Goal: Task Accomplishment & Management: Manage account settings

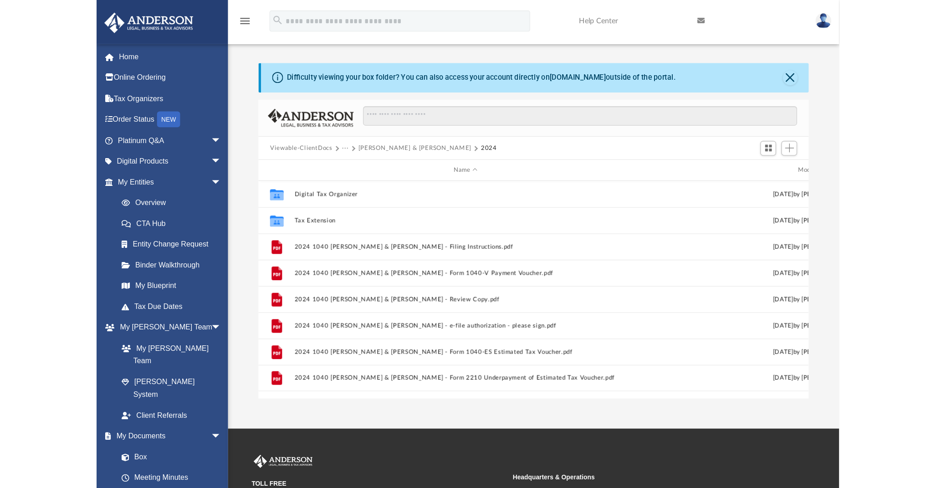
scroll to position [199, 732]
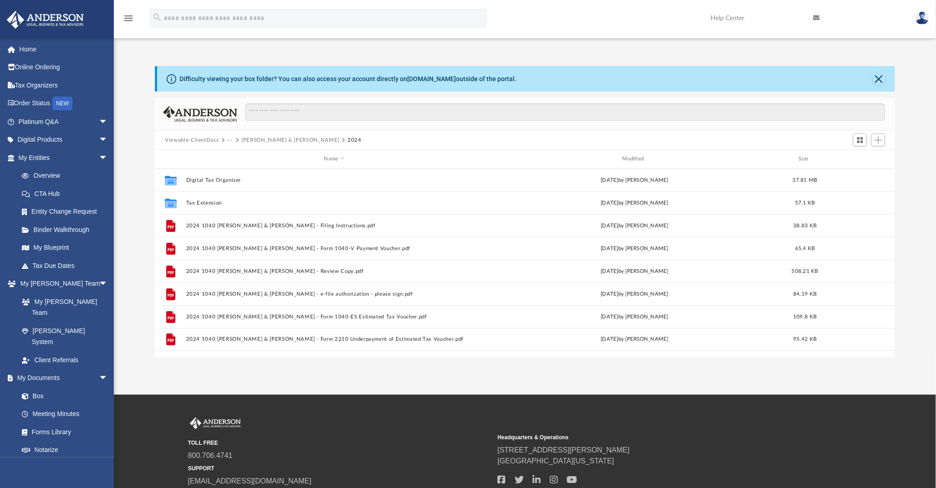
click at [182, 137] on button "Viewable-ClientDocs" at bounding box center [192, 140] width 54 height 8
click at [31, 393] on span at bounding box center [30, 396] width 6 height 6
click at [36, 387] on link "Box" at bounding box center [67, 396] width 109 height 18
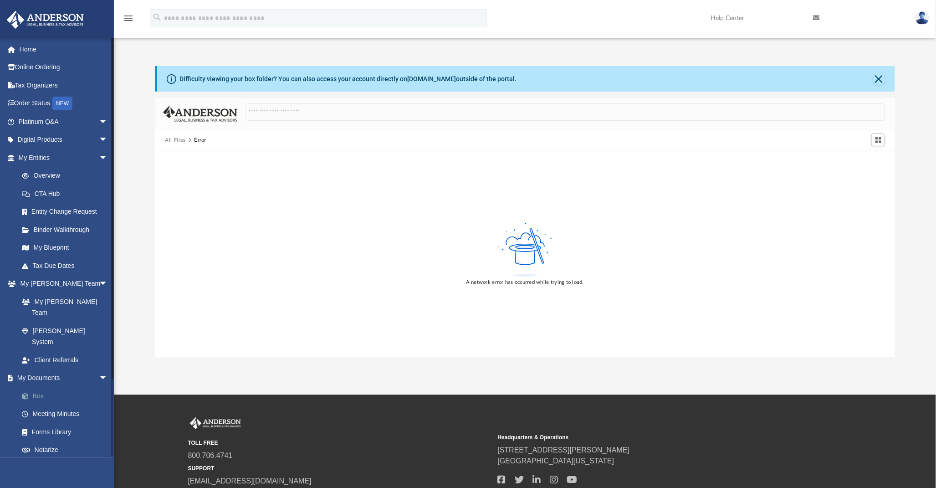
click at [33, 387] on link "Box" at bounding box center [67, 396] width 109 height 18
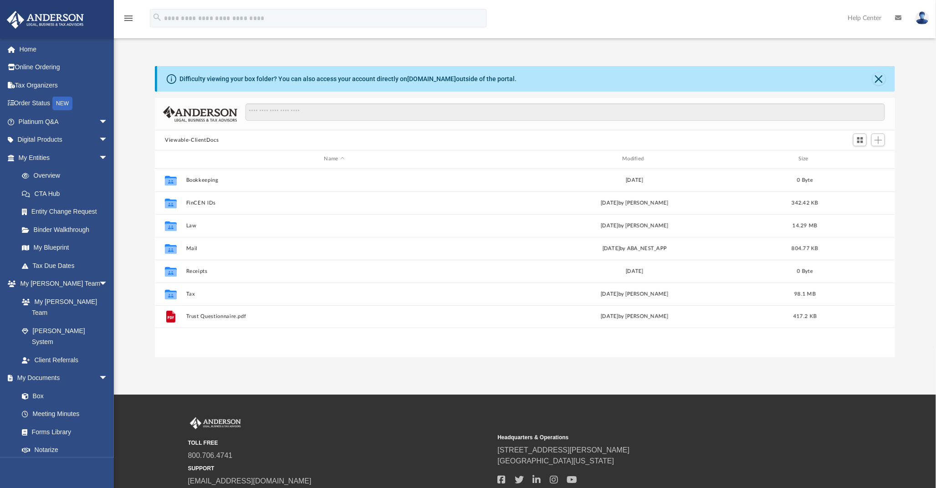
scroll to position [199, 732]
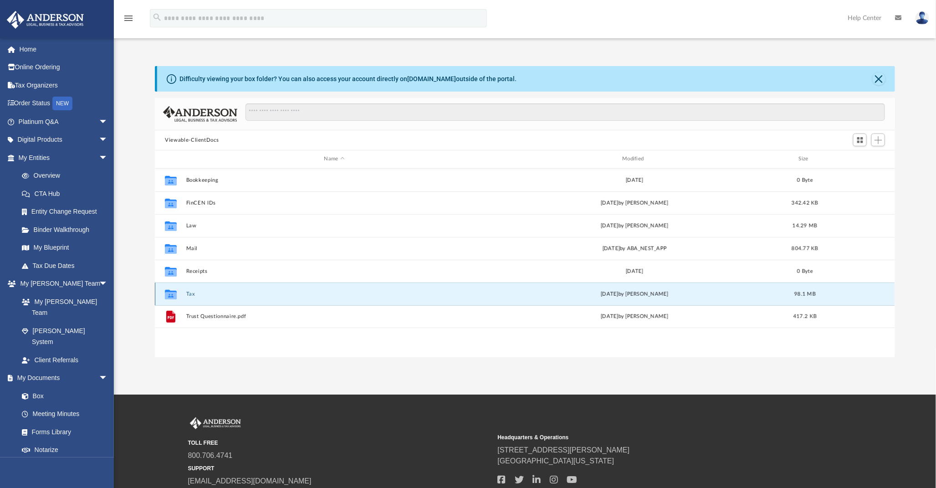
click at [187, 293] on button "Tax" at bounding box center [334, 294] width 297 height 6
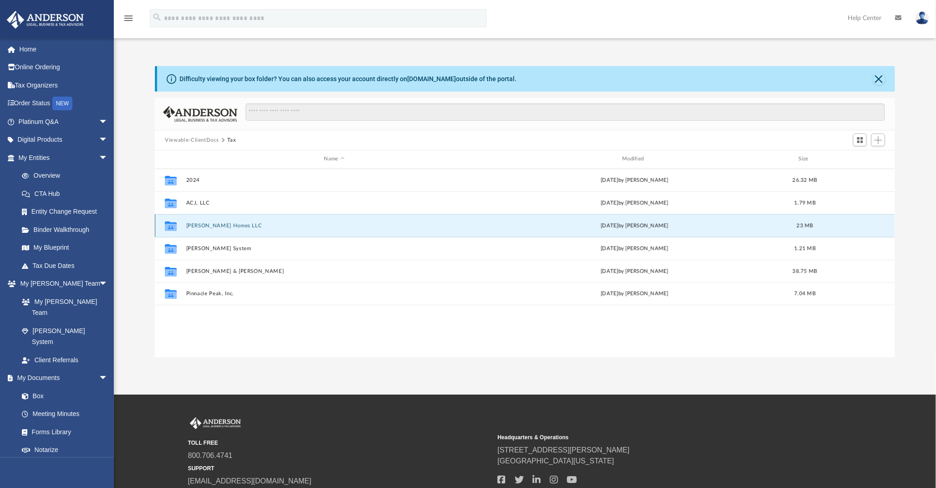
click at [196, 226] on button "[PERSON_NAME] Homes LLC" at bounding box center [334, 226] width 297 height 6
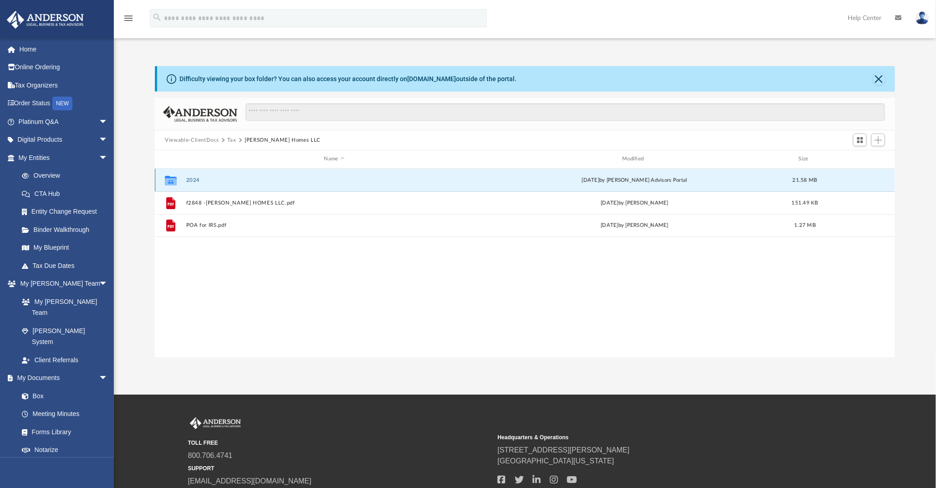
click at [190, 180] on button "2024" at bounding box center [334, 180] width 297 height 6
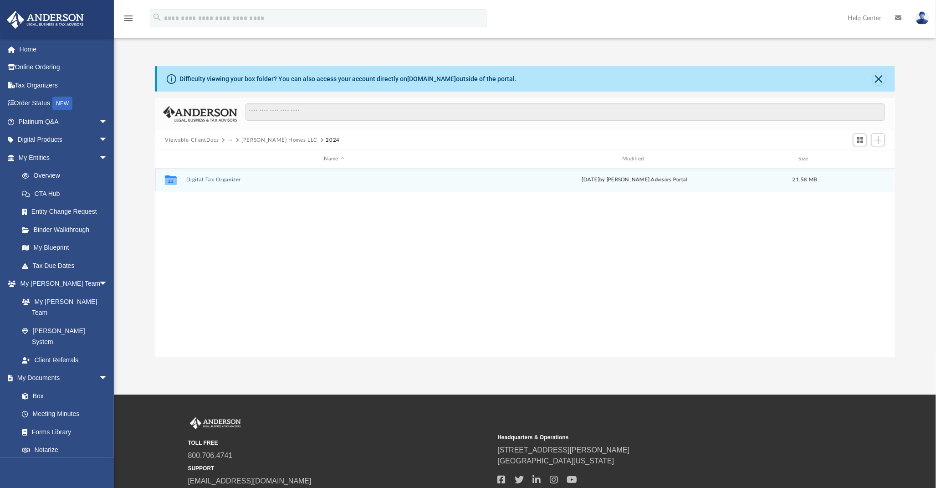
click at [216, 179] on button "Digital Tax Organizer" at bounding box center [334, 180] width 297 height 6
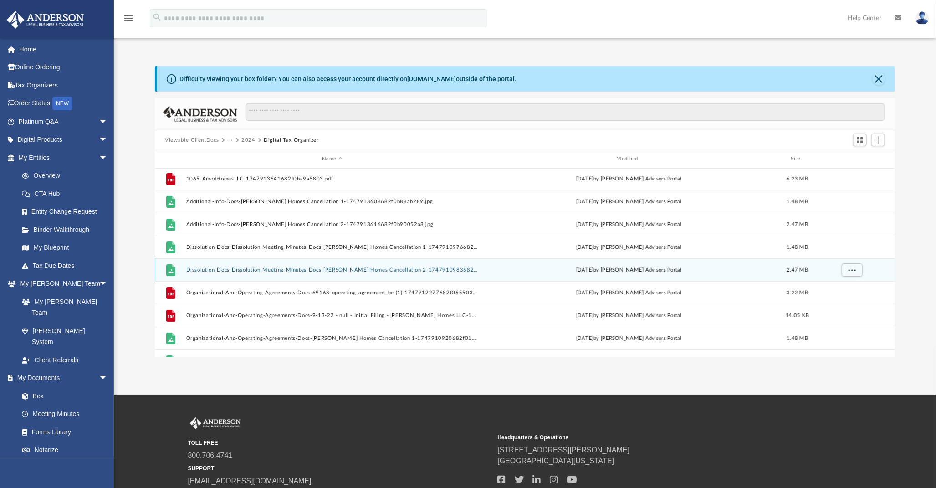
scroll to position [0, 0]
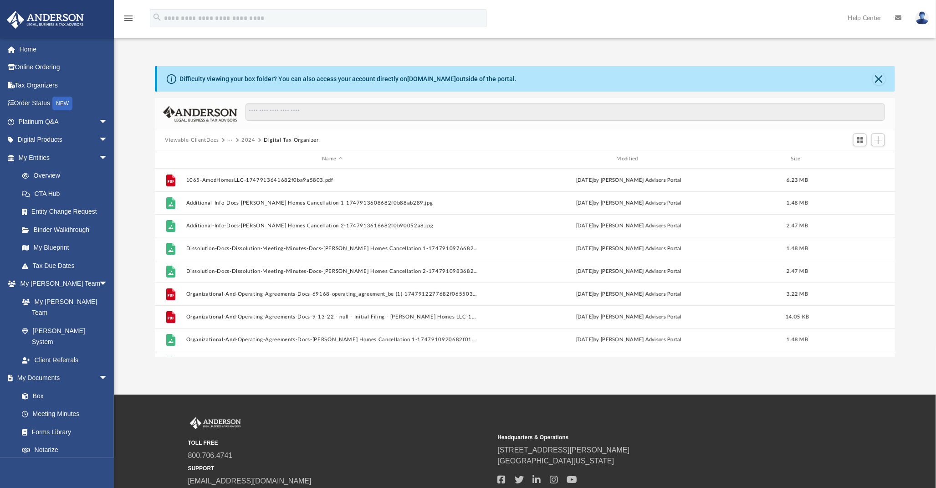
click at [179, 138] on button "Viewable-ClientDocs" at bounding box center [192, 140] width 54 height 8
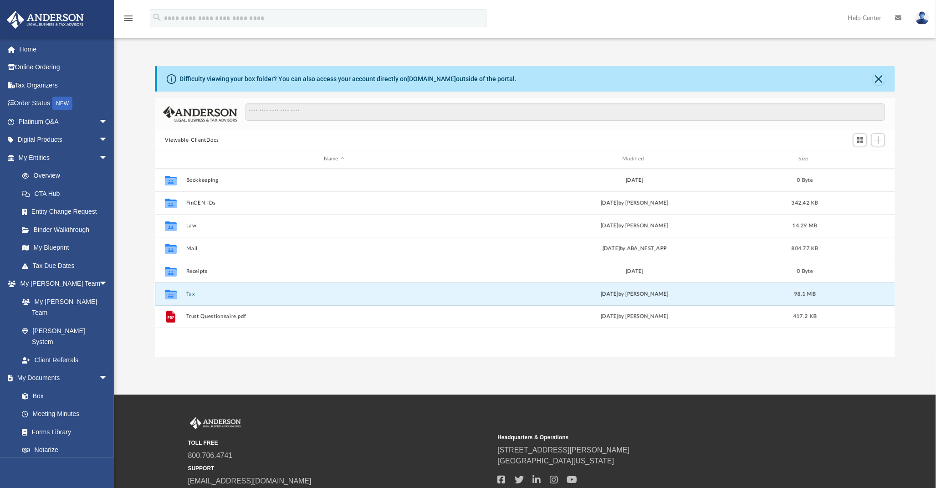
click at [187, 293] on button "Tax" at bounding box center [334, 294] width 297 height 6
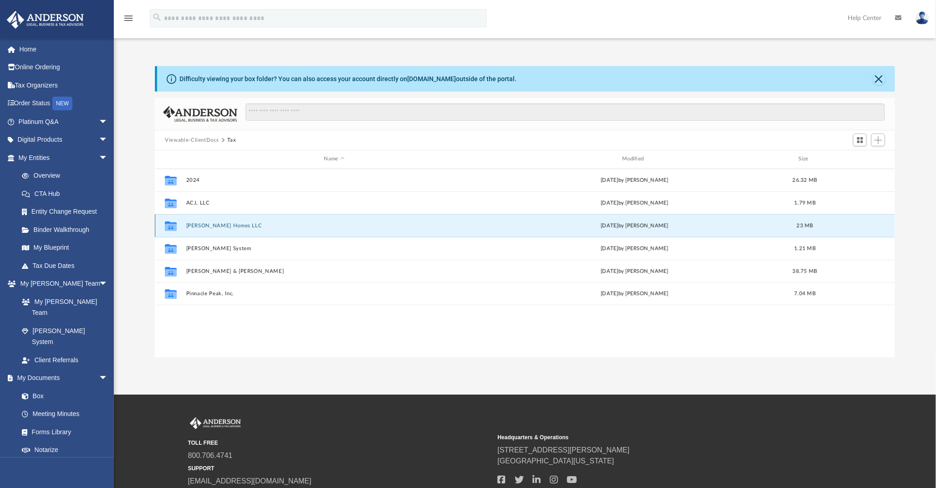
click at [212, 225] on button "[PERSON_NAME] Homes LLC" at bounding box center [334, 226] width 297 height 6
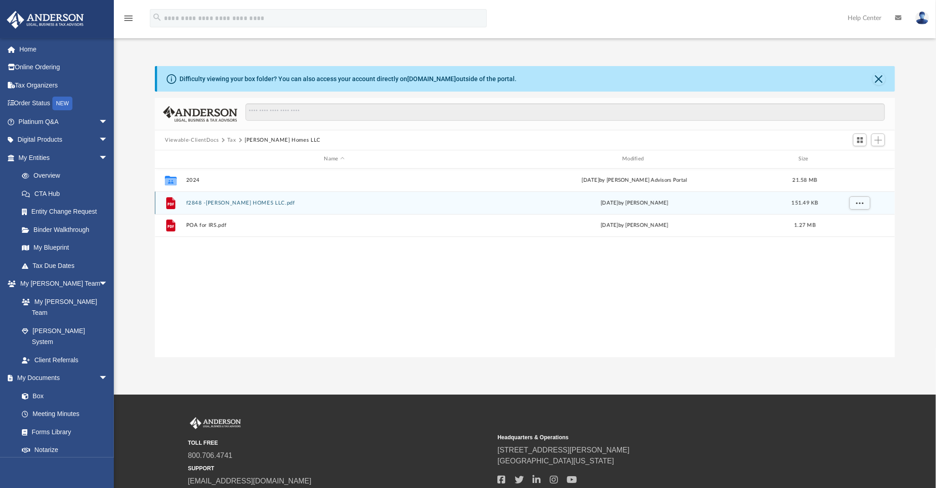
click at [241, 202] on button "f2848 -[PERSON_NAME] HOMES LLC.pdf" at bounding box center [334, 203] width 297 height 6
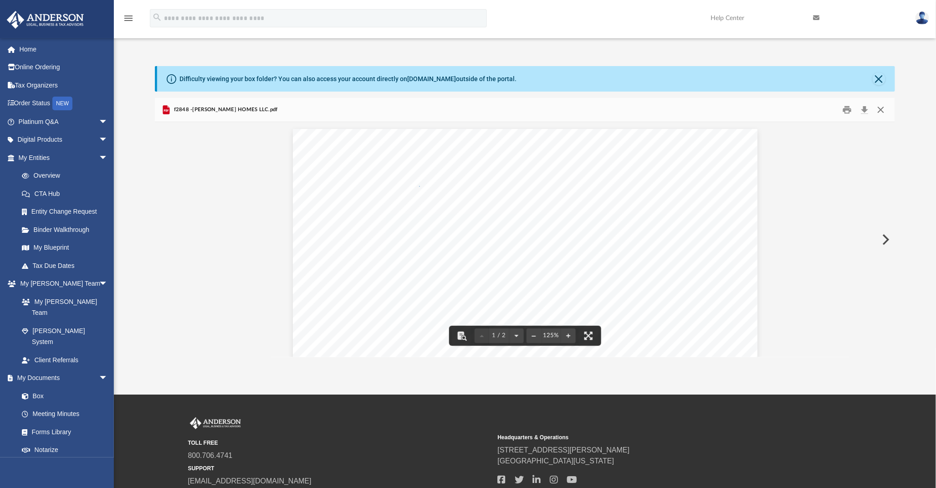
click at [883, 110] on button "Close" at bounding box center [881, 110] width 16 height 14
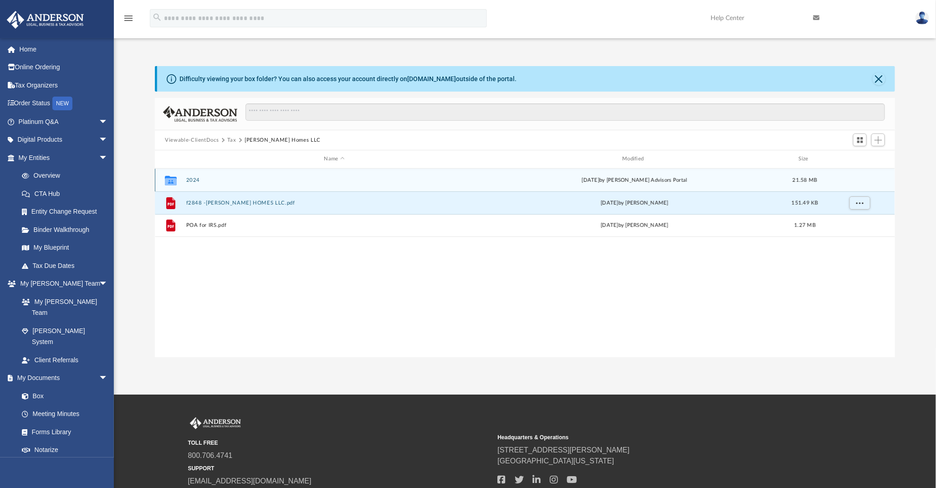
click at [191, 178] on button "2024" at bounding box center [334, 180] width 297 height 6
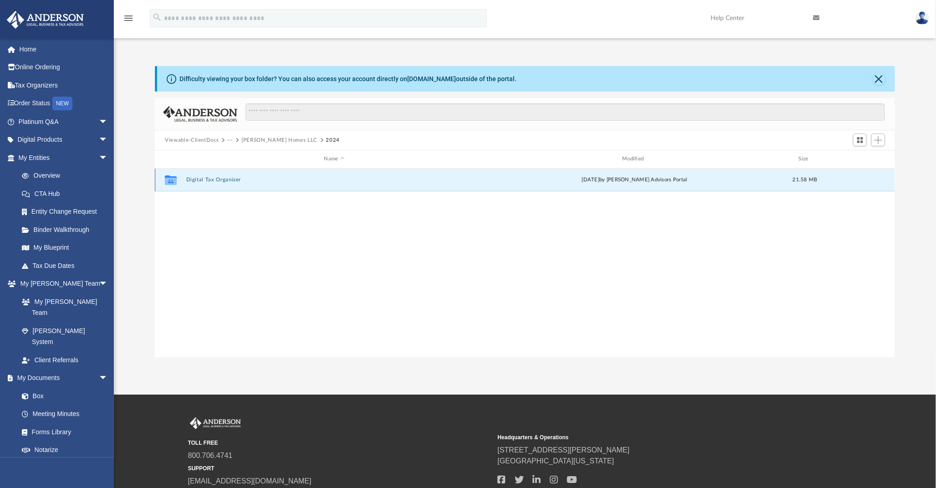
click at [219, 178] on button "Digital Tax Organizer" at bounding box center [334, 180] width 297 height 6
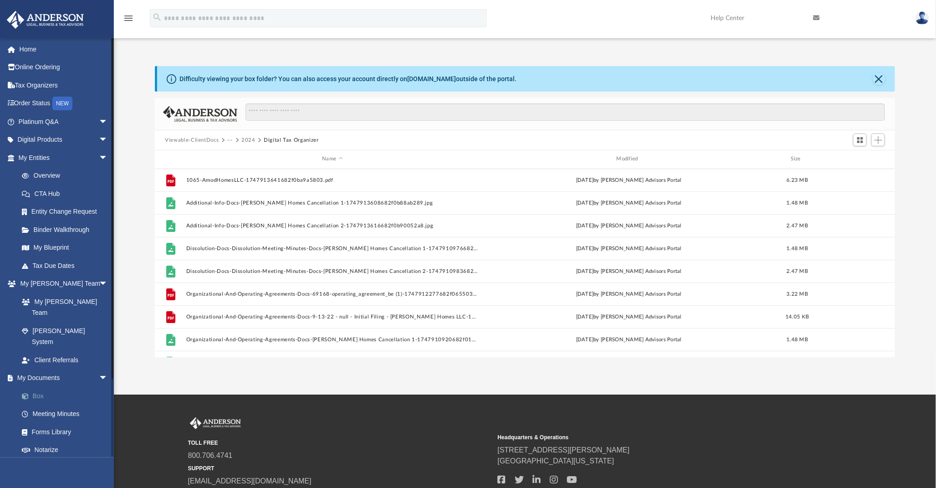
click at [33, 387] on link "Box" at bounding box center [67, 396] width 109 height 18
click at [31, 393] on span at bounding box center [30, 396] width 6 height 6
click at [245, 139] on button "2024" at bounding box center [249, 140] width 14 height 8
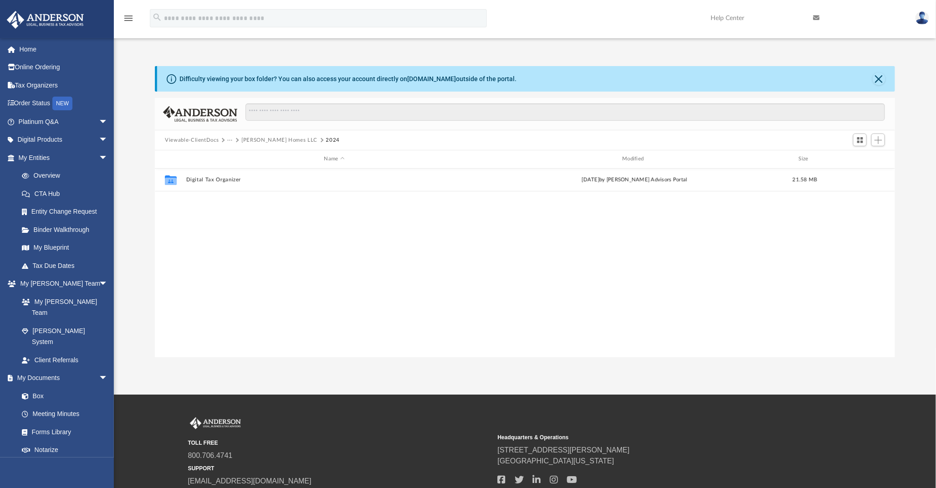
click at [249, 139] on button "[PERSON_NAME] Homes LLC" at bounding box center [280, 140] width 76 height 8
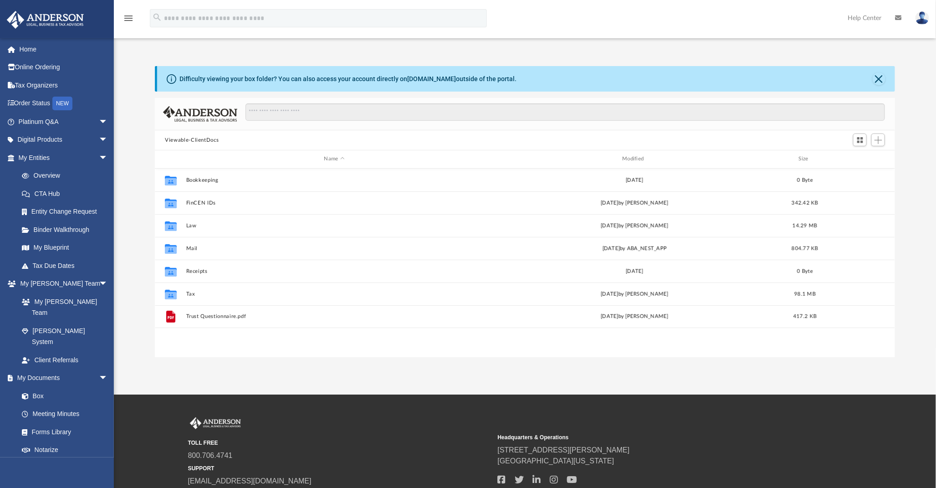
scroll to position [199, 732]
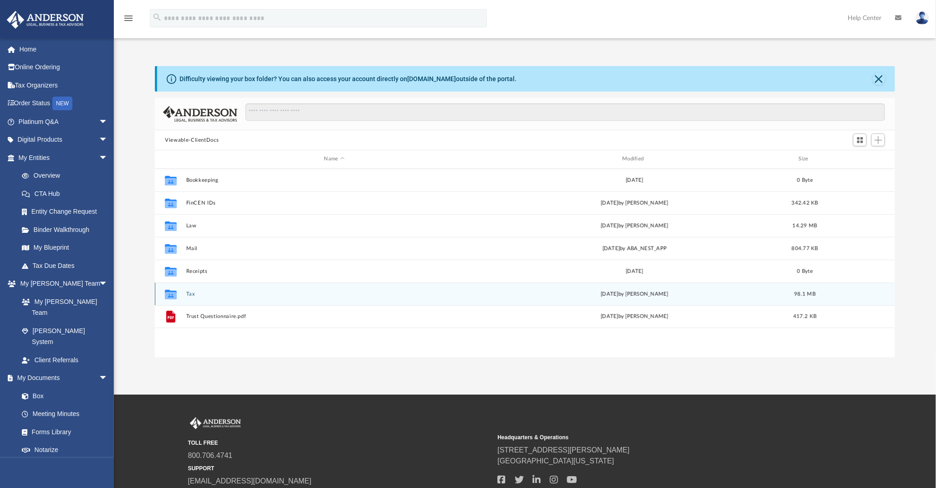
click at [193, 294] on button "Tax" at bounding box center [334, 294] width 297 height 6
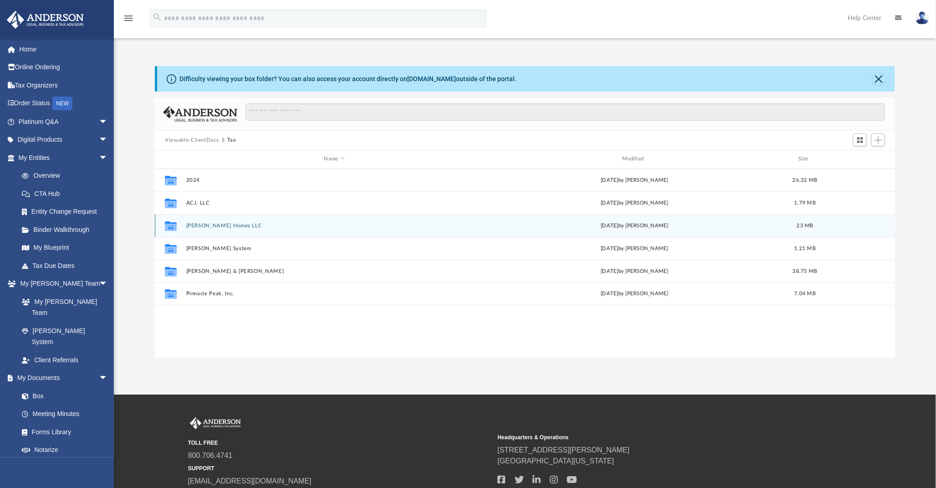
click at [208, 225] on button "[PERSON_NAME] Homes LLC" at bounding box center [334, 226] width 297 height 6
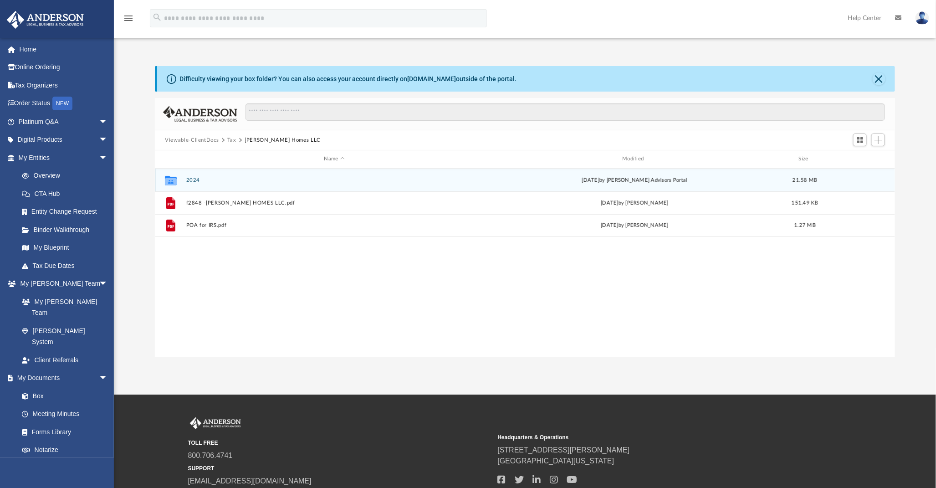
click at [192, 180] on button "2024" at bounding box center [334, 180] width 297 height 6
click at [201, 177] on button "Digital Tax Organizer" at bounding box center [334, 180] width 297 height 6
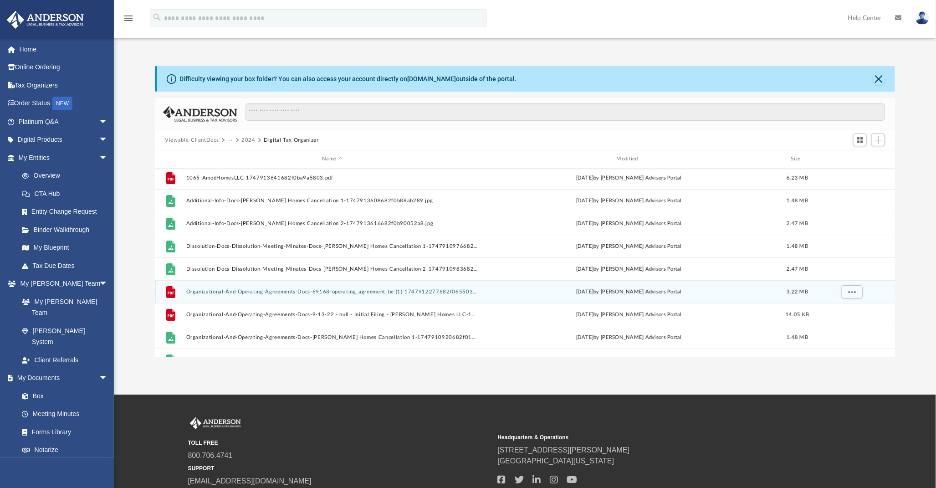
scroll to position [0, 0]
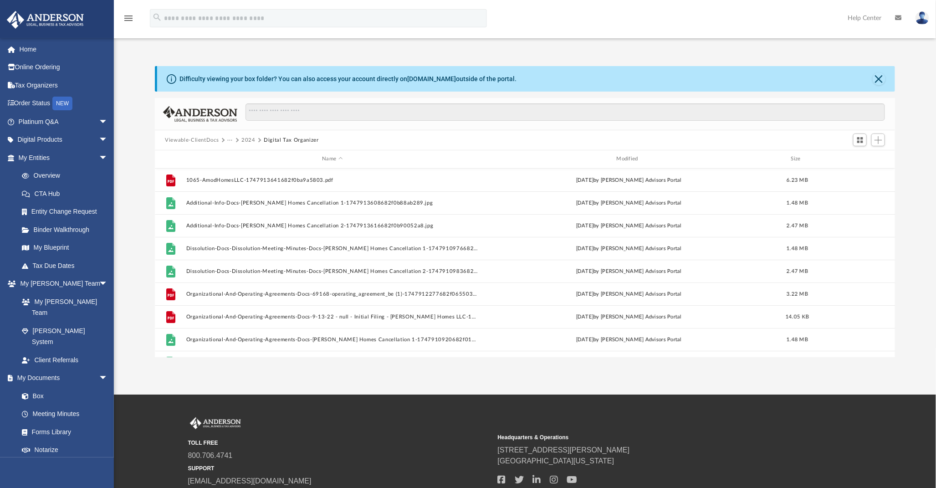
click at [248, 140] on button "2024" at bounding box center [249, 140] width 14 height 8
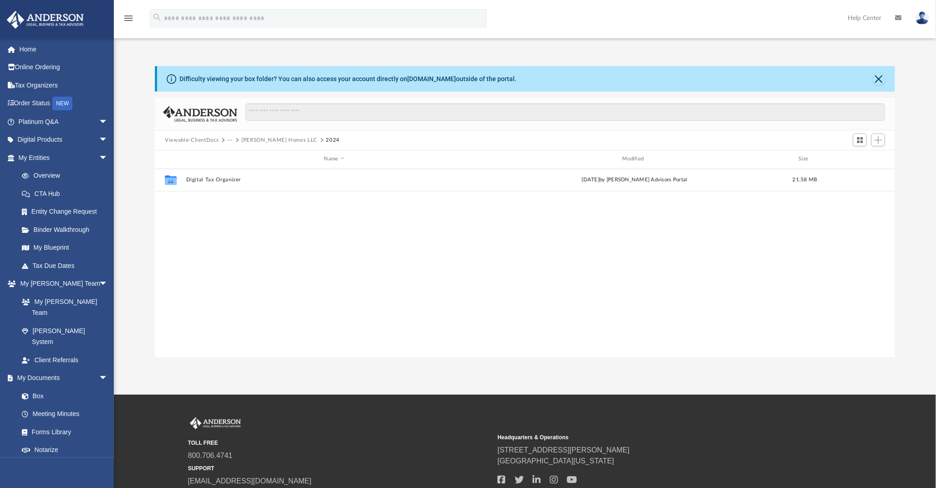
click at [279, 139] on button "[PERSON_NAME] Homes LLC" at bounding box center [280, 140] width 76 height 8
drag, startPoint x: 221, startPoint y: 300, endPoint x: 491, endPoint y: 312, distance: 271.0
click at [491, 312] on div "Collaborated Folder 2024 Thu May 22 2025 by Anderson Advisors Portal 21.58 MB F…" at bounding box center [525, 263] width 740 height 189
click at [883, 142] on button "Add" at bounding box center [879, 140] width 14 height 13
click at [859, 175] on li "New Folder" at bounding box center [865, 173] width 29 height 10
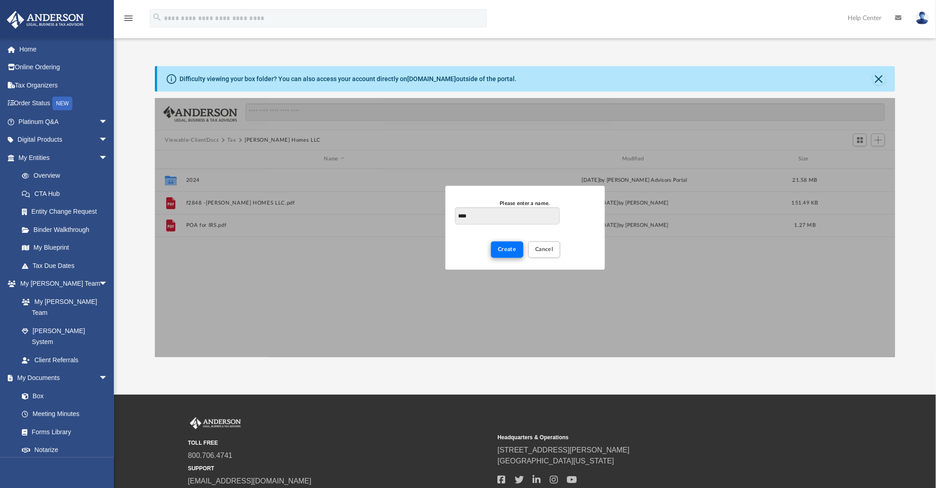
type input "****"
click at [508, 251] on span "Create" at bounding box center [507, 249] width 19 height 5
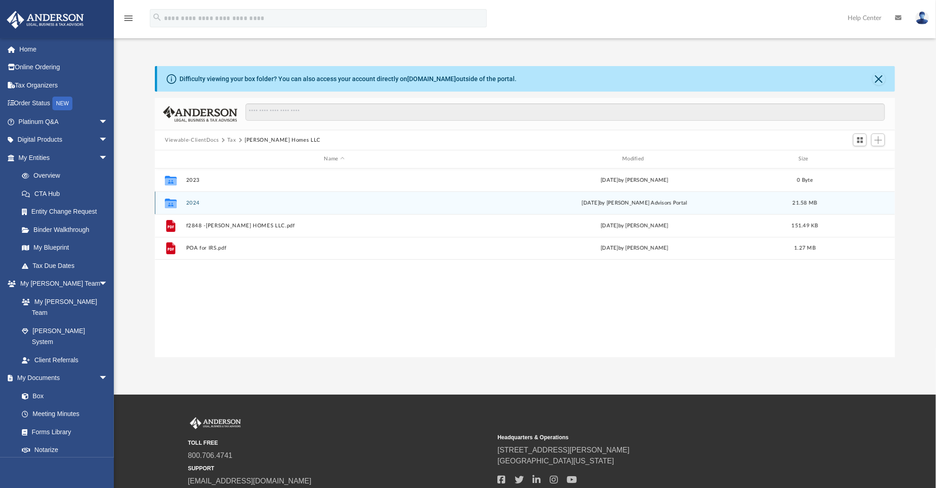
click at [191, 202] on button "2024" at bounding box center [334, 203] width 297 height 6
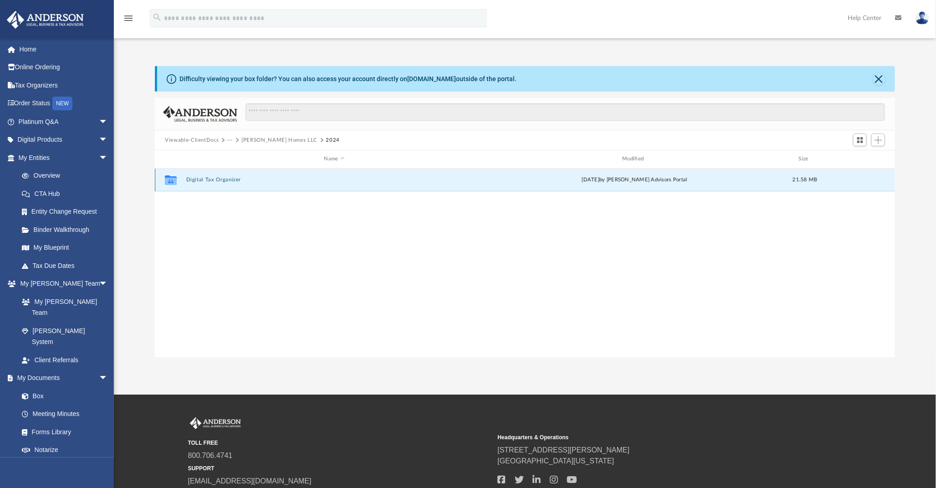
click at [203, 177] on button "Digital Tax Organizer" at bounding box center [334, 180] width 297 height 6
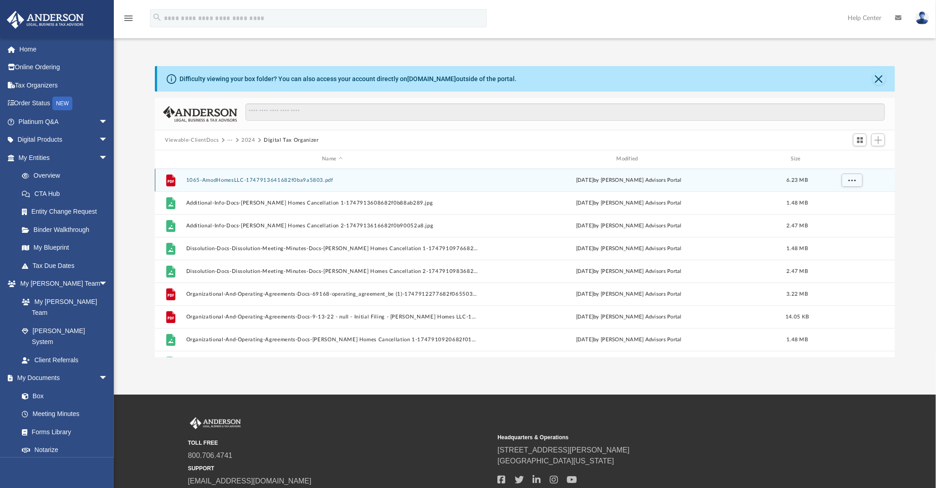
click at [275, 181] on button "1065-AmodHomesLLC-1747913641682f0ba9a5803.pdf" at bounding box center [332, 180] width 293 height 6
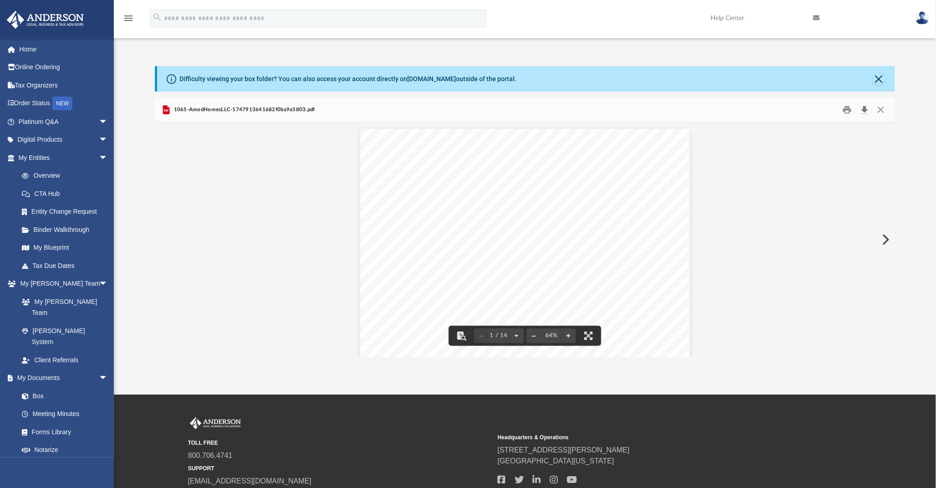
click at [866, 108] on button "Download" at bounding box center [865, 110] width 16 height 14
click at [914, 132] on div "Difficulty viewing your box folder? You can also access your account directly o…" at bounding box center [525, 211] width 823 height 291
click at [874, 76] on button "Close" at bounding box center [879, 78] width 13 height 13
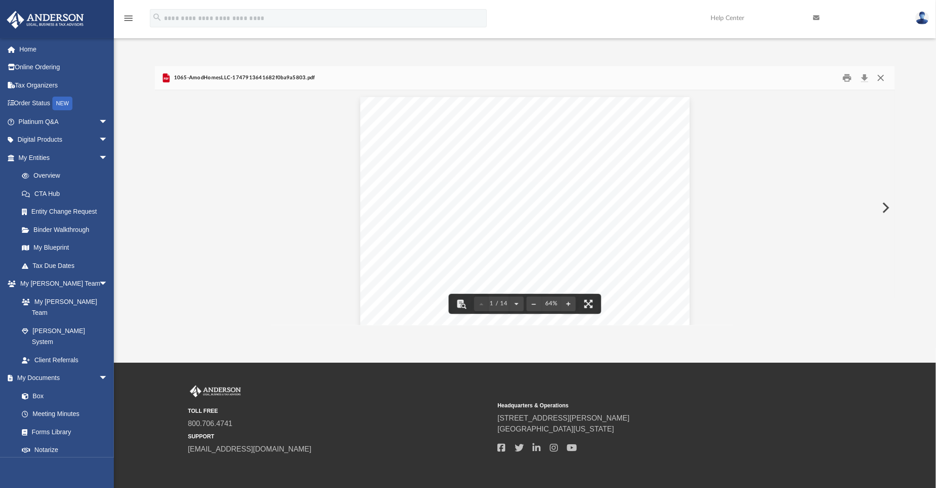
click at [879, 74] on button "Close" at bounding box center [881, 78] width 16 height 14
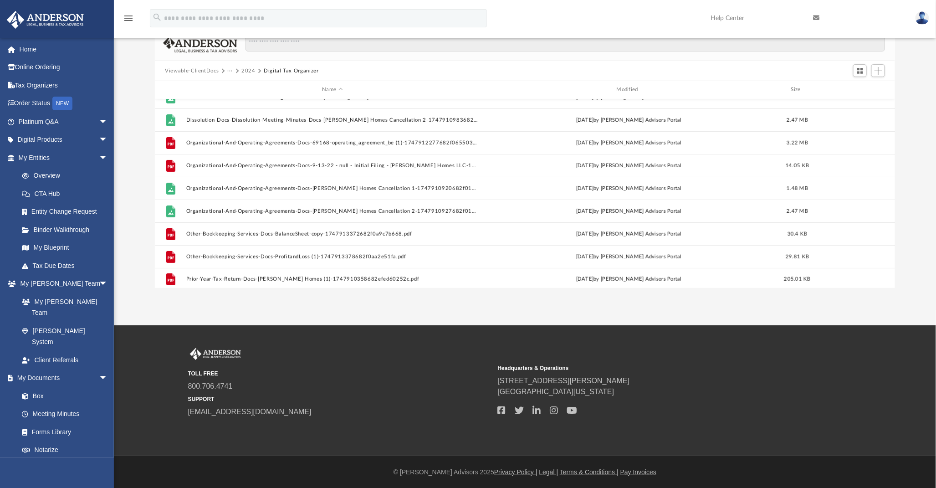
scroll to position [84, 0]
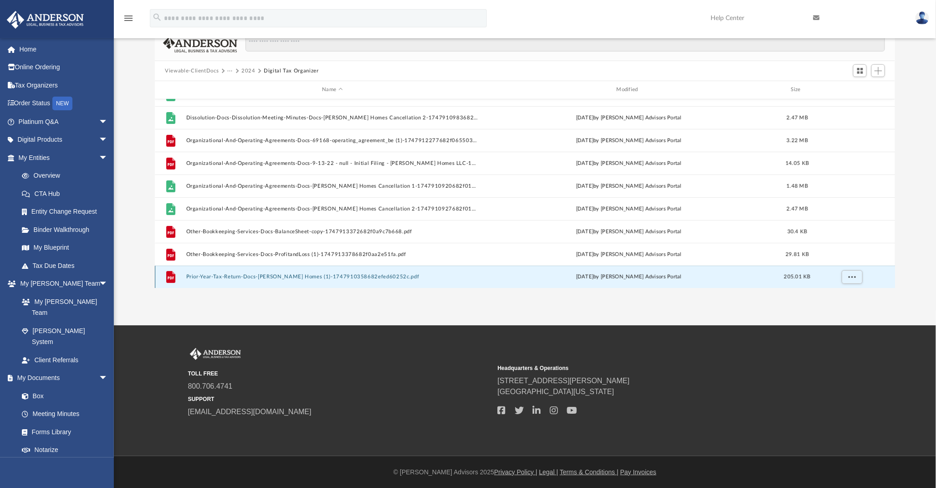
click at [256, 275] on button "Prior-Year-Tax-Return-Docs-[PERSON_NAME] Homes (1)-1747910358682efed60252c.pdf" at bounding box center [332, 277] width 293 height 6
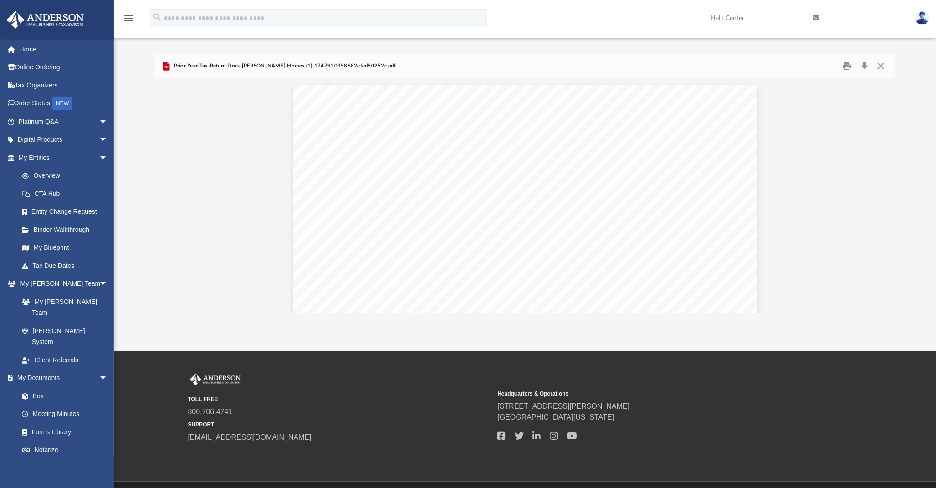
scroll to position [0, 0]
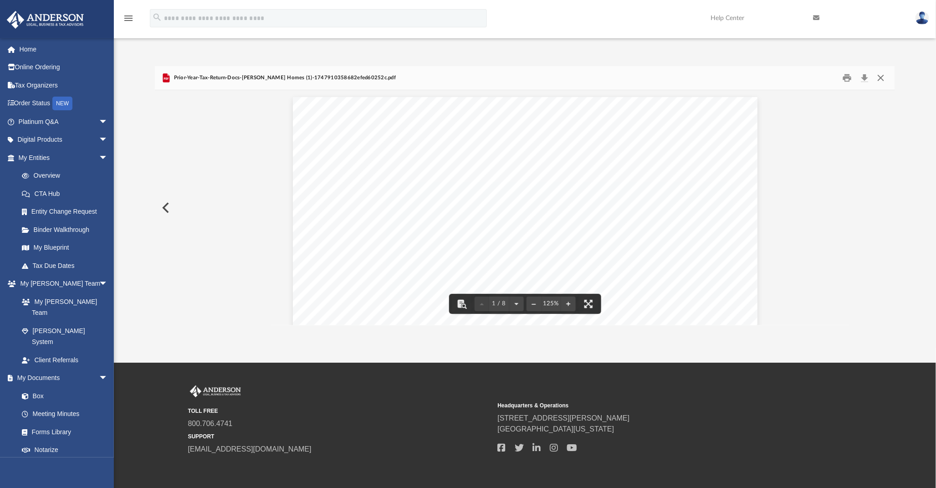
click at [882, 76] on button "Close" at bounding box center [881, 78] width 16 height 14
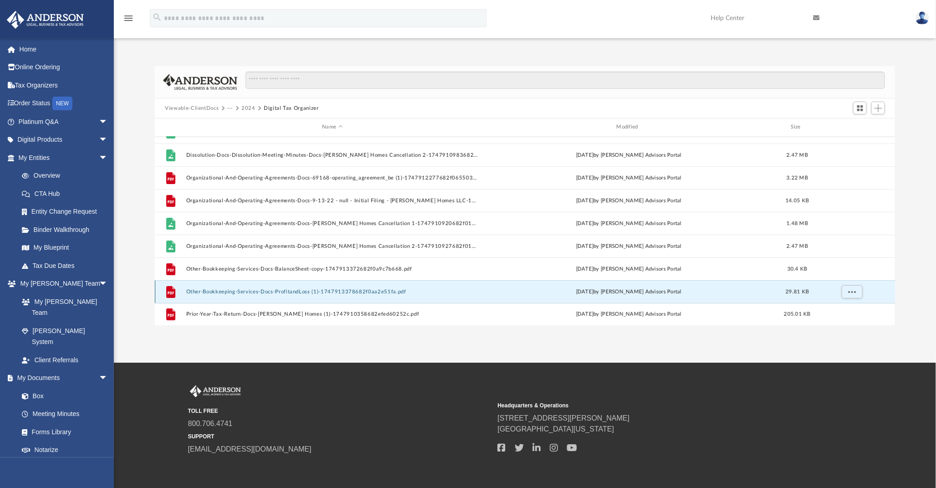
click at [261, 292] on button "Other-Bookkeeping-Services-Docs-ProfitandLoss (1)-1747913378682f0aa2e51fa.pdf" at bounding box center [332, 292] width 293 height 6
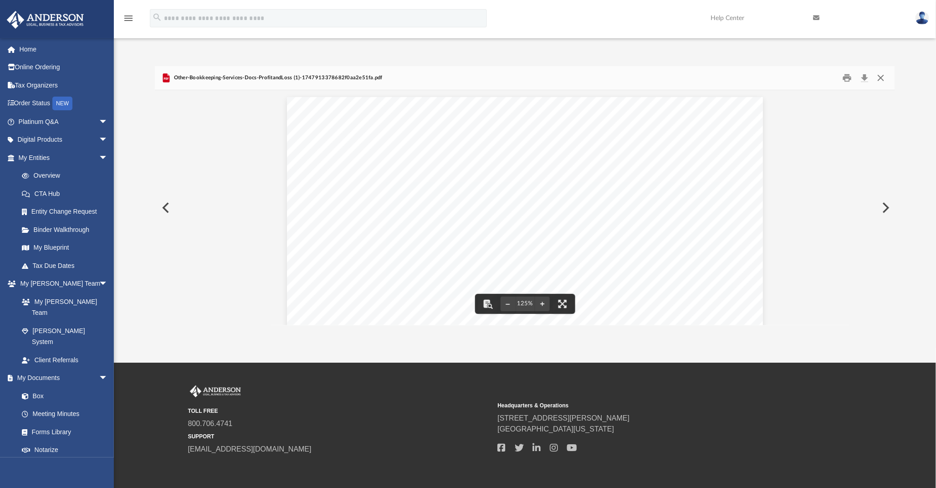
click at [885, 78] on button "Close" at bounding box center [881, 78] width 16 height 14
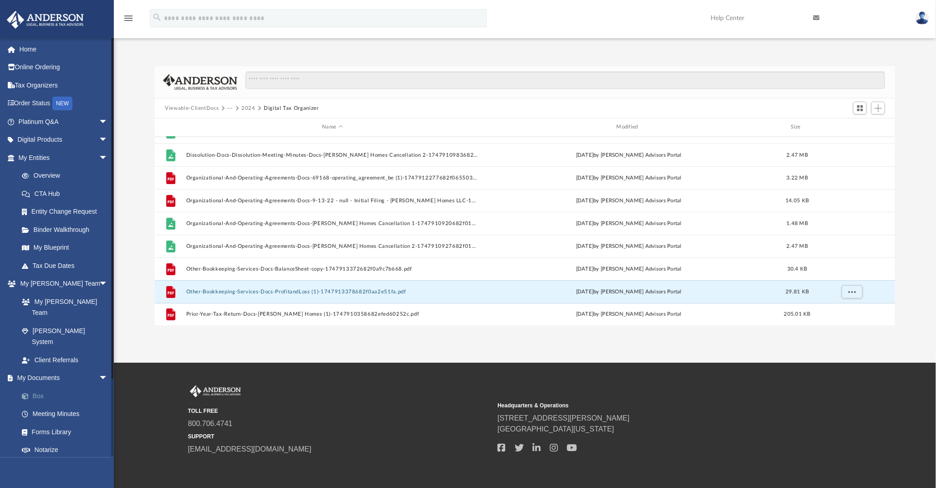
click at [41, 387] on link "Box" at bounding box center [67, 396] width 109 height 18
click at [250, 108] on button "2024" at bounding box center [249, 108] width 14 height 8
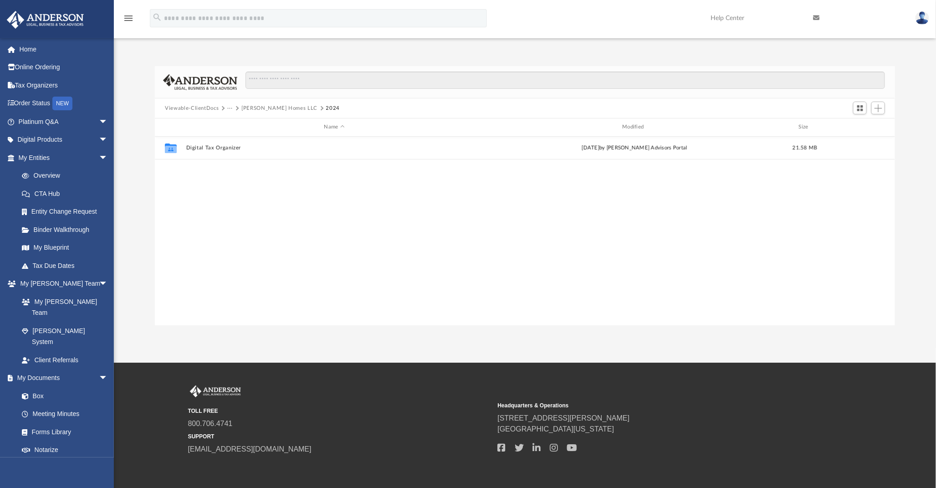
click at [272, 108] on button "[PERSON_NAME] Homes LLC" at bounding box center [280, 108] width 76 height 8
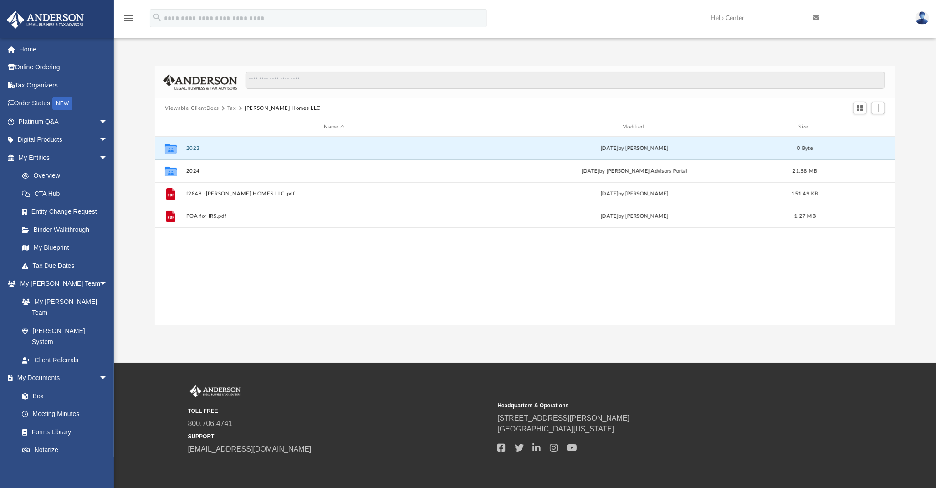
click at [193, 146] on button "2023" at bounding box center [334, 148] width 297 height 6
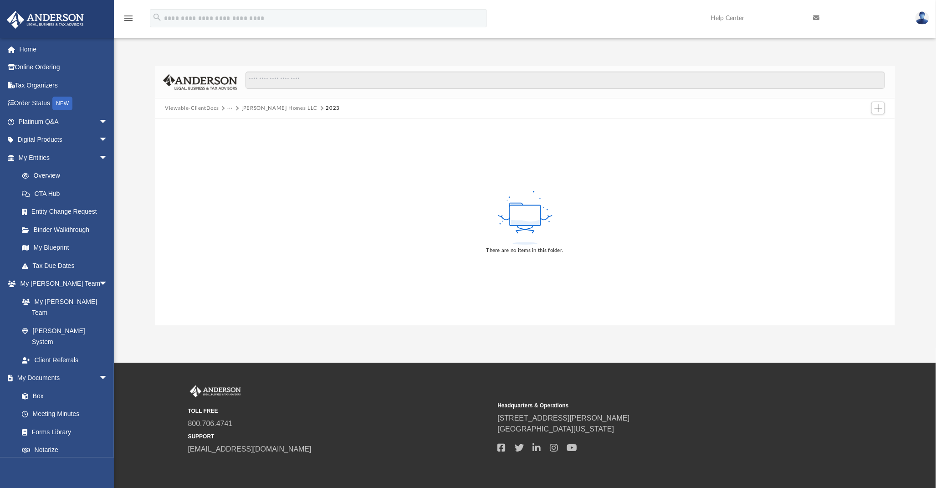
click at [523, 229] on icon at bounding box center [526, 228] width 16 height 10
click at [880, 110] on span "Add" at bounding box center [879, 108] width 8 height 8
click at [863, 124] on li "Upload" at bounding box center [865, 127] width 29 height 10
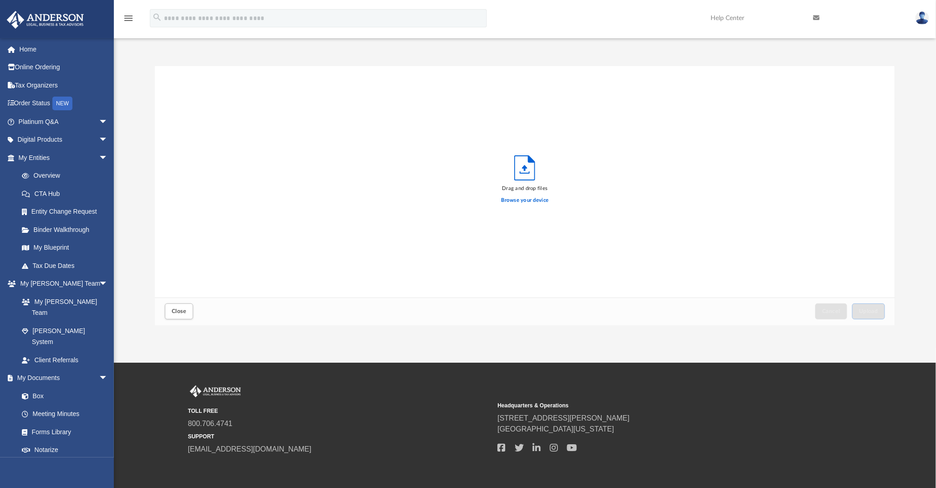
scroll to position [224, 732]
click at [873, 310] on span "Upload" at bounding box center [868, 310] width 19 height 5
click at [178, 315] on button "Close" at bounding box center [179, 311] width 28 height 16
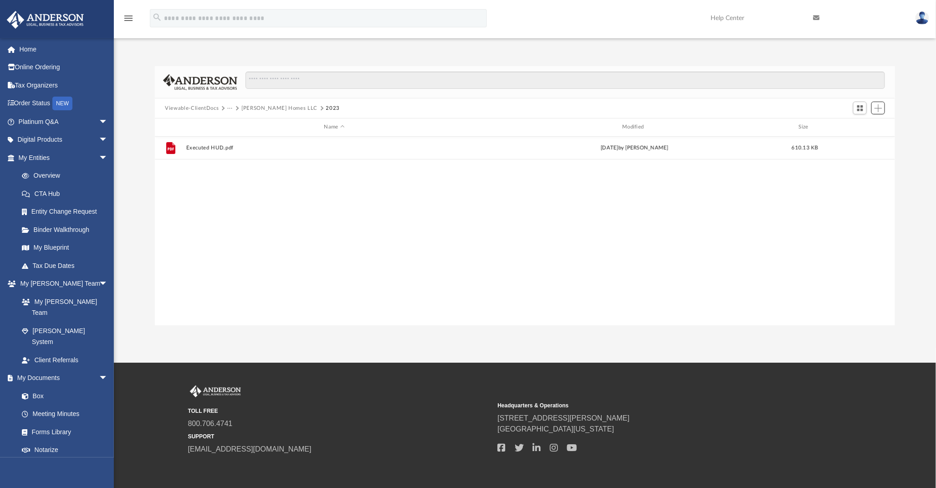
scroll to position [199, 732]
click at [882, 108] on span "Add" at bounding box center [879, 108] width 8 height 8
click at [867, 130] on li "Upload" at bounding box center [865, 127] width 29 height 10
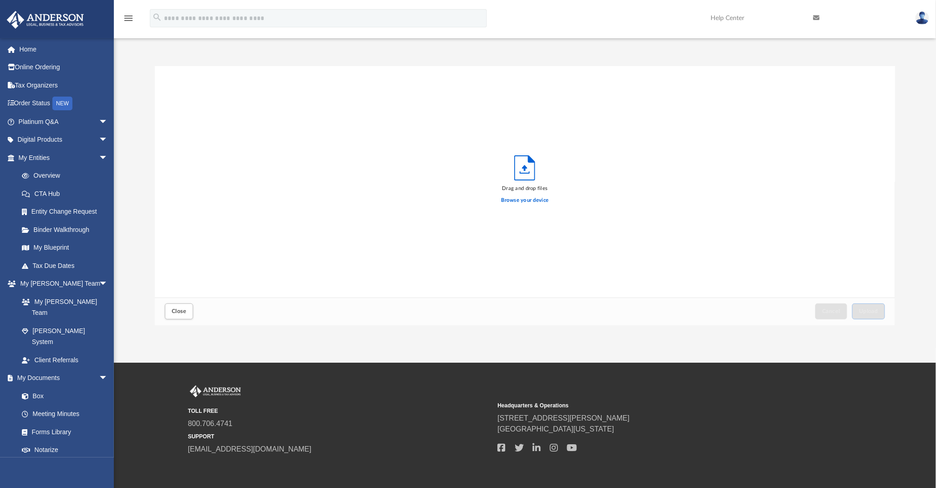
scroll to position [224, 732]
click at [868, 312] on span "Upload" at bounding box center [868, 310] width 19 height 5
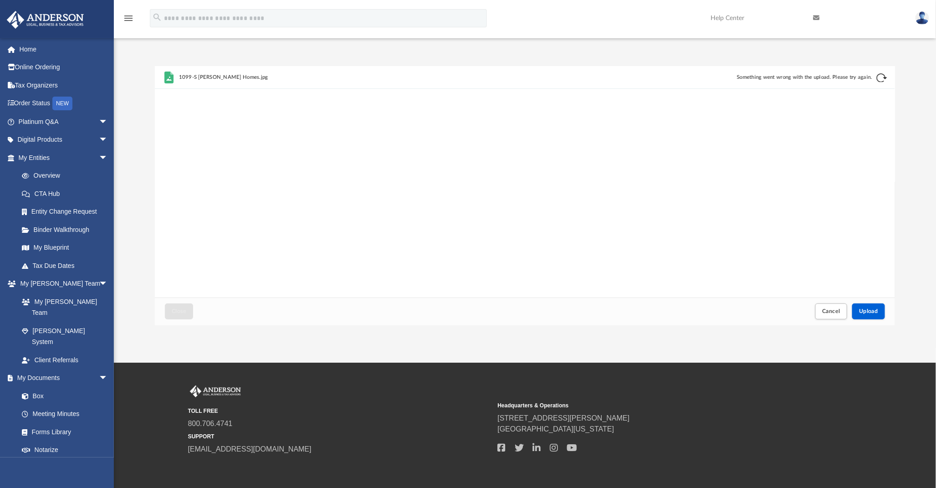
click at [879, 78] on button "Retry" at bounding box center [882, 77] width 11 height 11
click at [837, 314] on span "Cancel" at bounding box center [832, 310] width 18 height 5
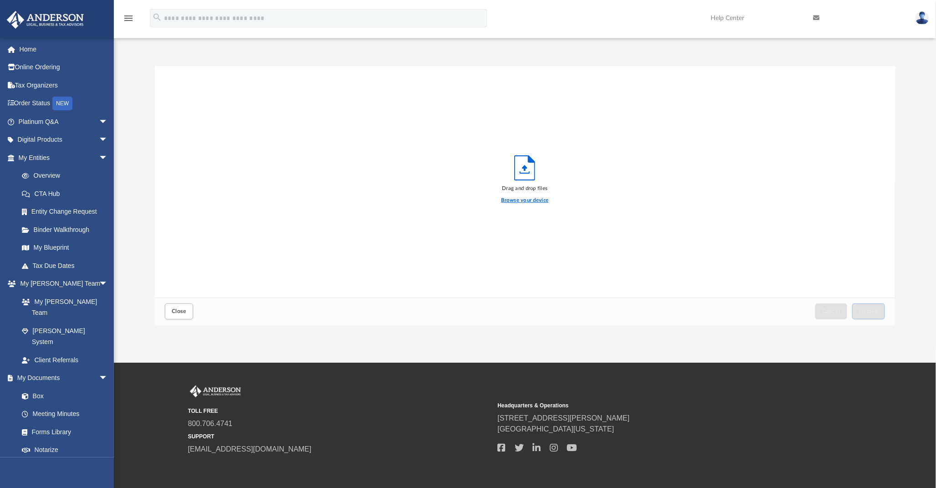
click at [522, 201] on label "Browse your device" at bounding box center [525, 200] width 47 height 8
click at [0, 0] on input "Browse your device" at bounding box center [0, 0] width 0 height 0
click at [864, 310] on span "Upload" at bounding box center [868, 310] width 19 height 5
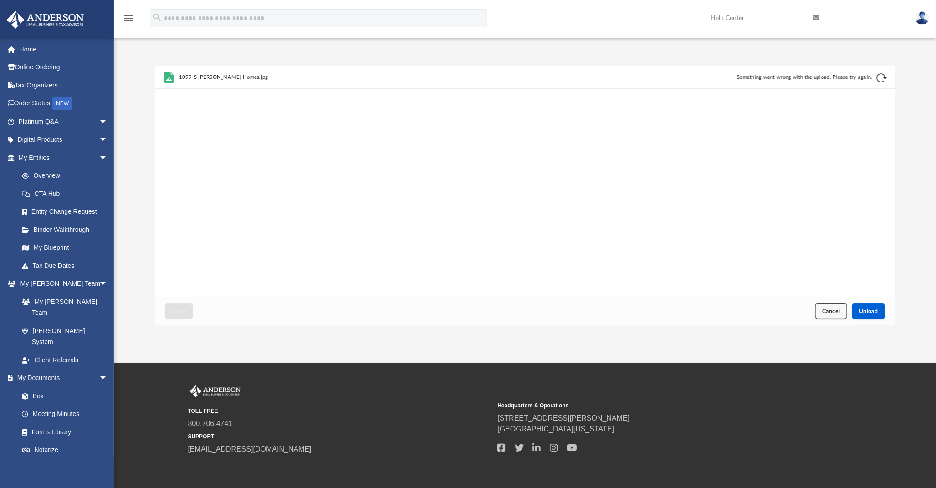
click at [836, 312] on span "Cancel" at bounding box center [832, 310] width 18 height 5
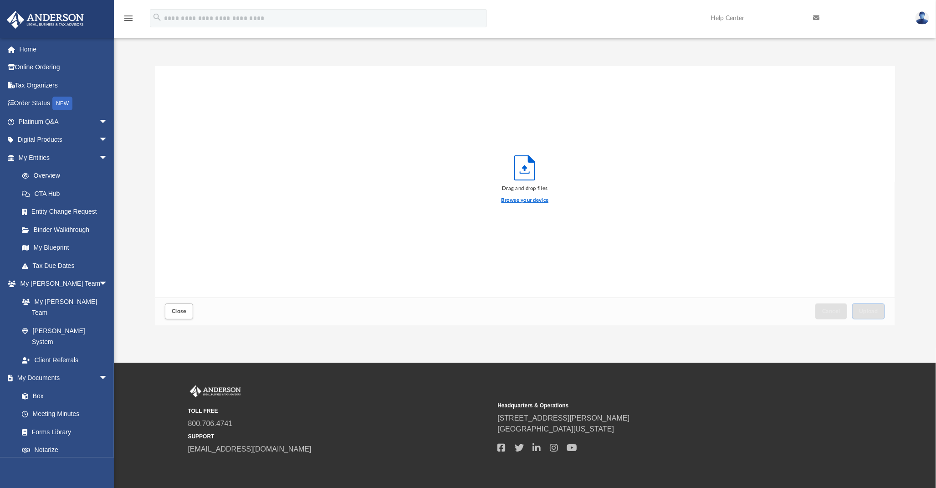
click at [529, 197] on label "Browse your device" at bounding box center [525, 200] width 47 height 8
click at [0, 0] on input "Browse your device" at bounding box center [0, 0] width 0 height 0
click at [872, 315] on button "Upload" at bounding box center [869, 311] width 33 height 16
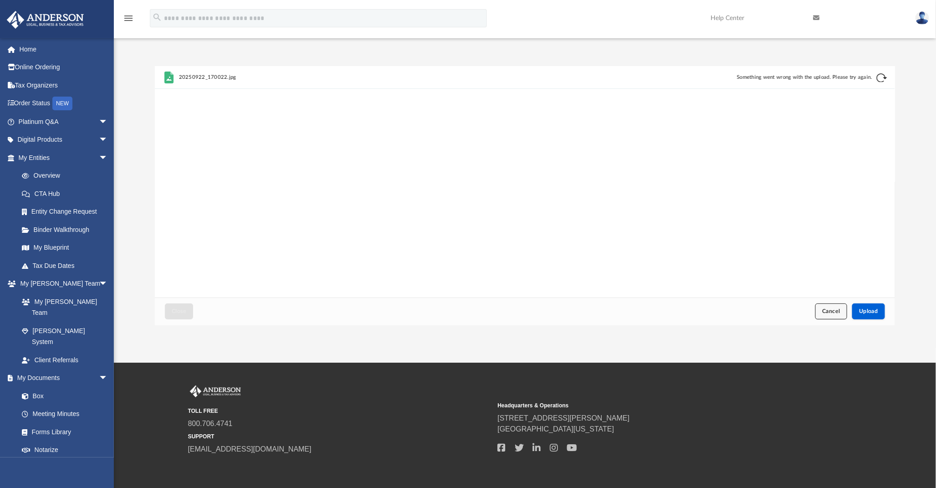
click at [833, 311] on span "Cancel" at bounding box center [832, 310] width 18 height 5
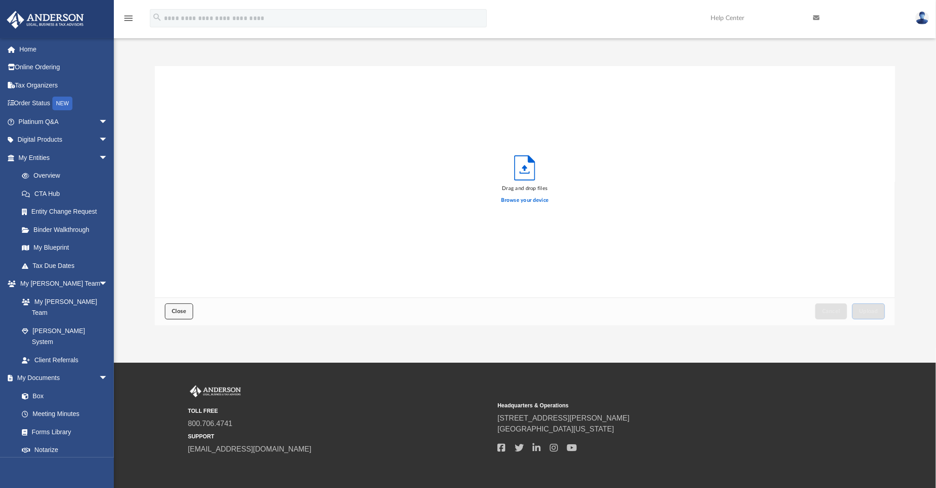
click at [183, 315] on button "Close" at bounding box center [179, 311] width 28 height 16
click at [179, 310] on span "Close" at bounding box center [179, 310] width 15 height 5
click at [31, 393] on span at bounding box center [30, 396] width 6 height 6
click at [923, 17] on img at bounding box center [923, 17] width 14 height 13
